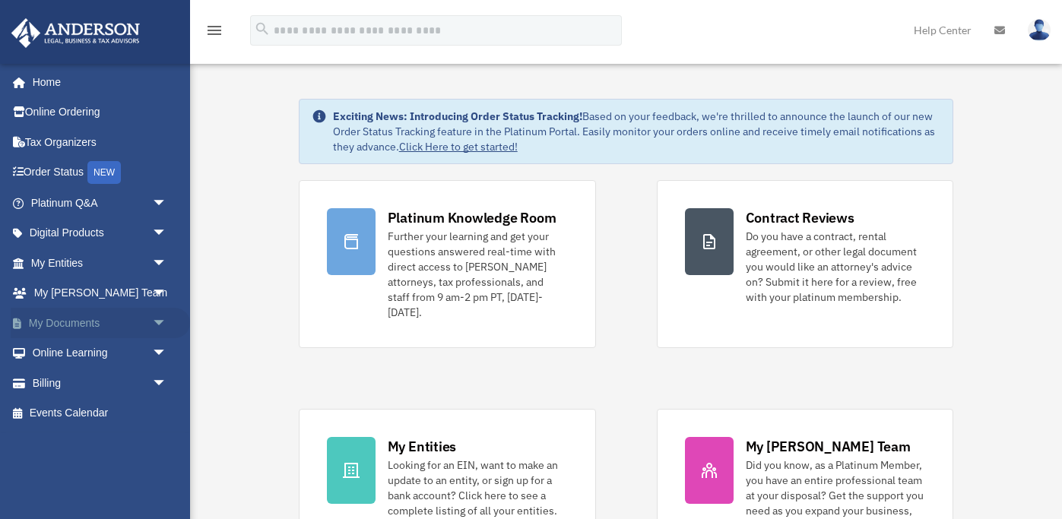
click at [85, 315] on link "My Documents arrow_drop_down" at bounding box center [100, 323] width 179 height 30
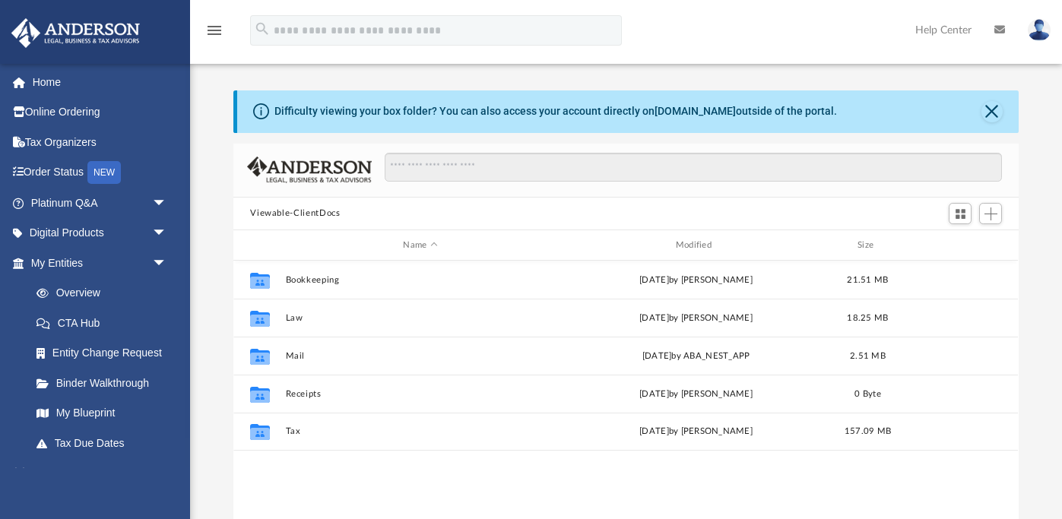
scroll to position [345, 784]
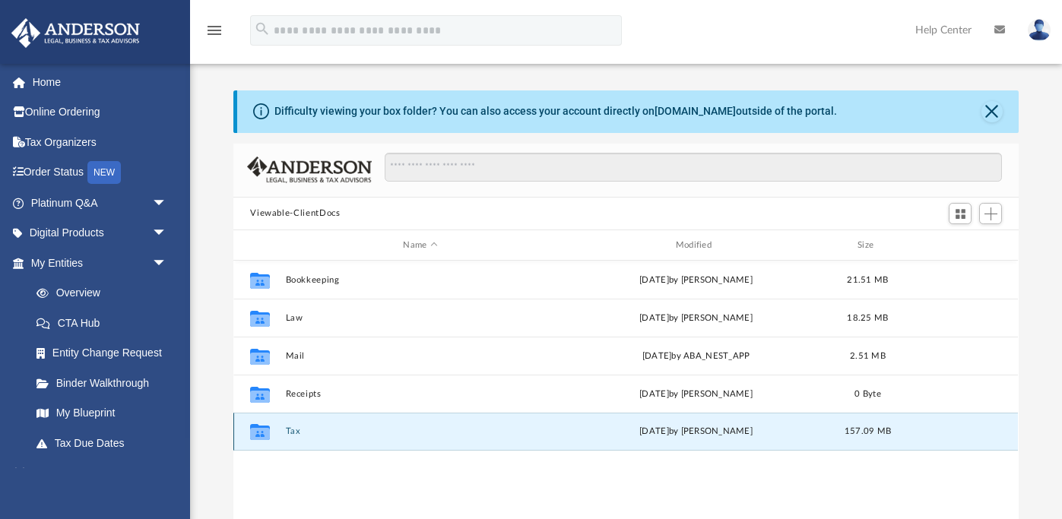
click at [296, 427] on button "Tax" at bounding box center [420, 432] width 269 height 10
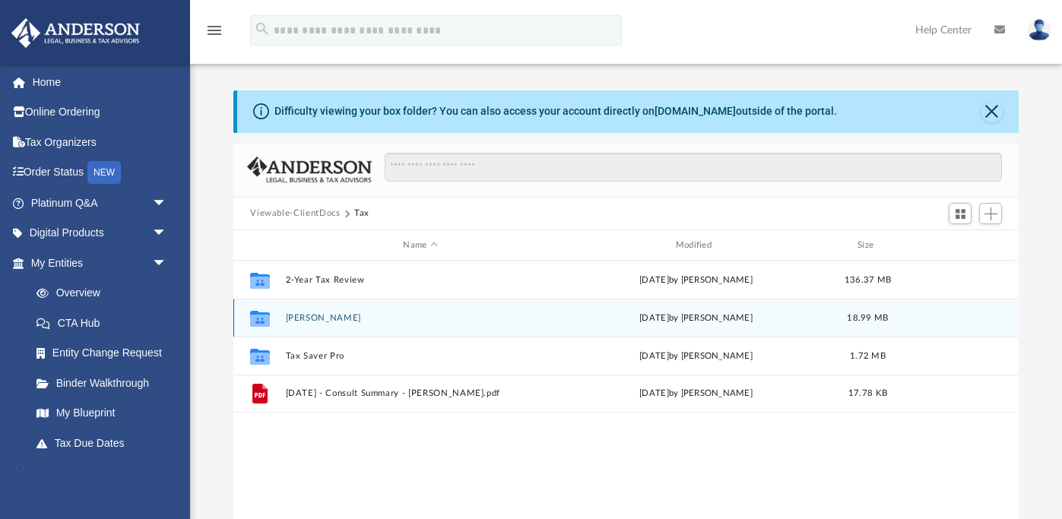
click at [315, 315] on button "[PERSON_NAME]" at bounding box center [420, 318] width 269 height 10
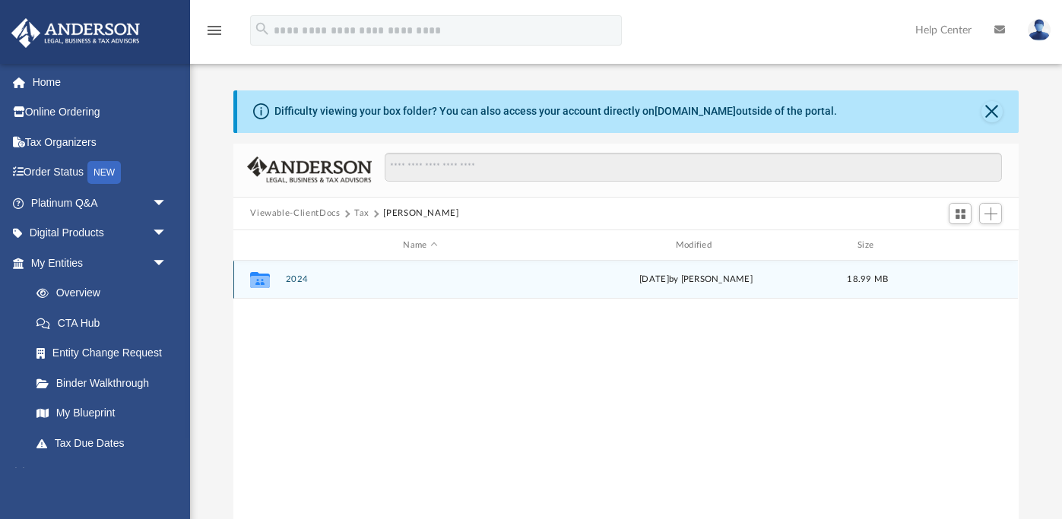
click at [298, 280] on button "2024" at bounding box center [420, 280] width 269 height 10
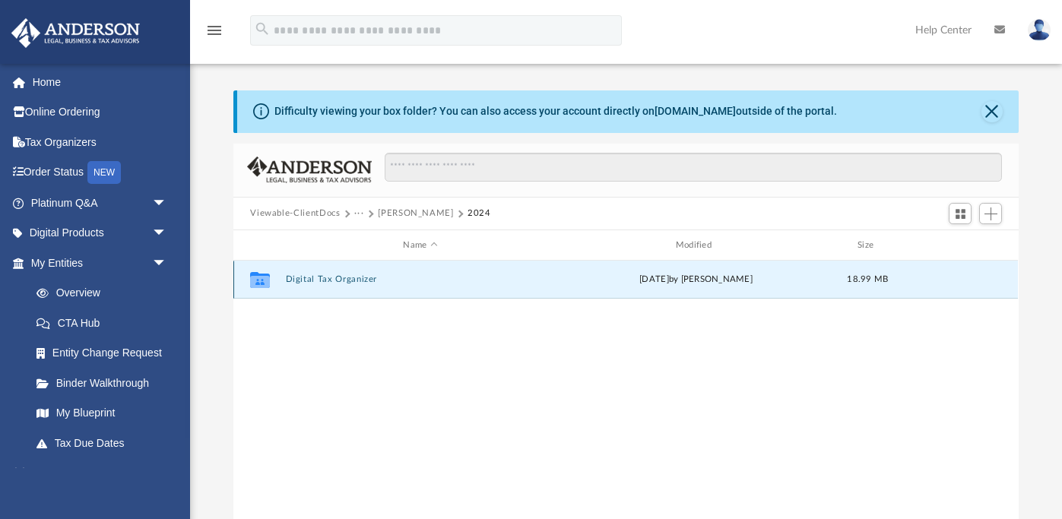
click at [299, 280] on button "Digital Tax Organizer" at bounding box center [420, 280] width 269 height 10
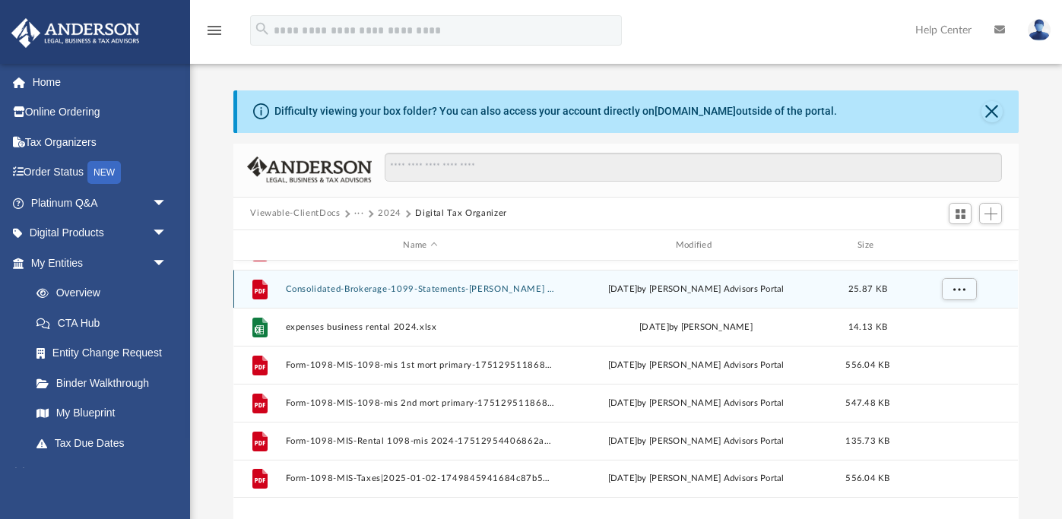
scroll to position [346, 785]
